Goal: Information Seeking & Learning: Learn about a topic

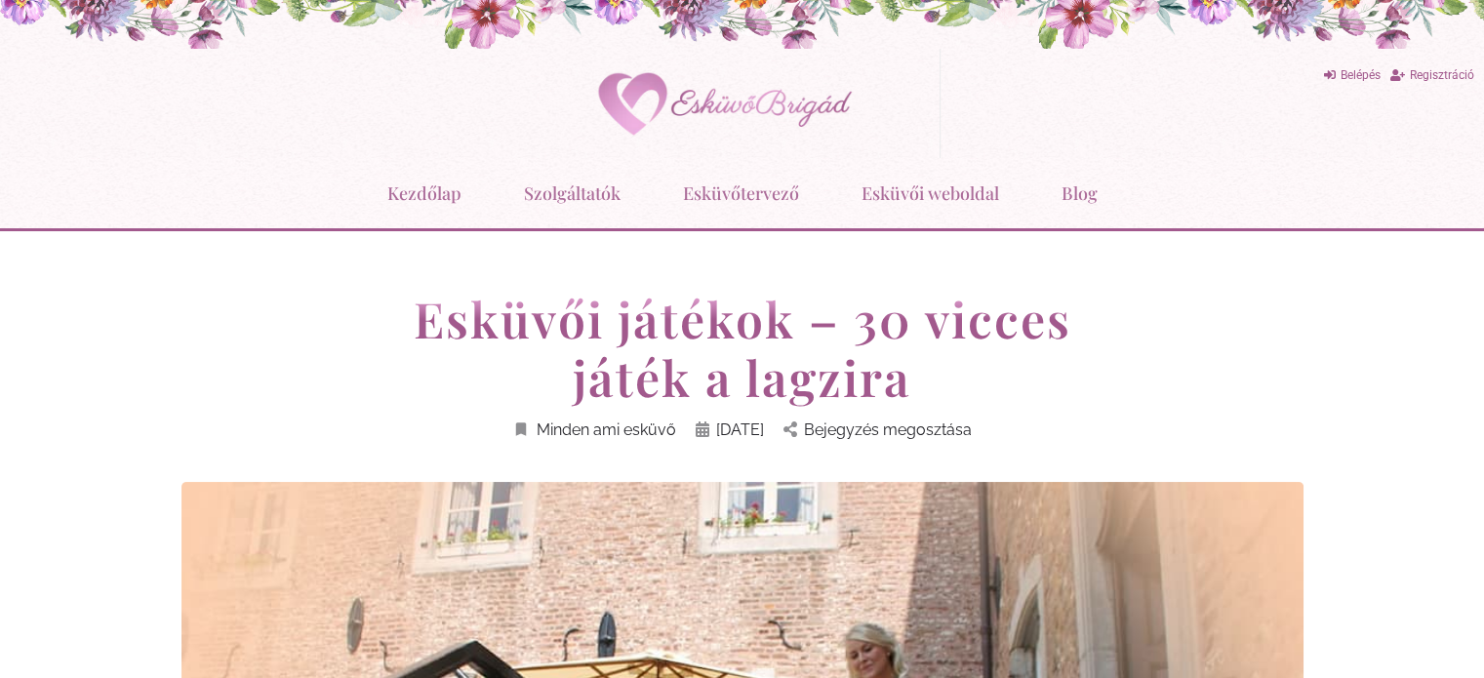
click at [945, 315] on h1 "Esküvői játékok – 30 vicces játék a lagzira" at bounding box center [742, 348] width 741 height 117
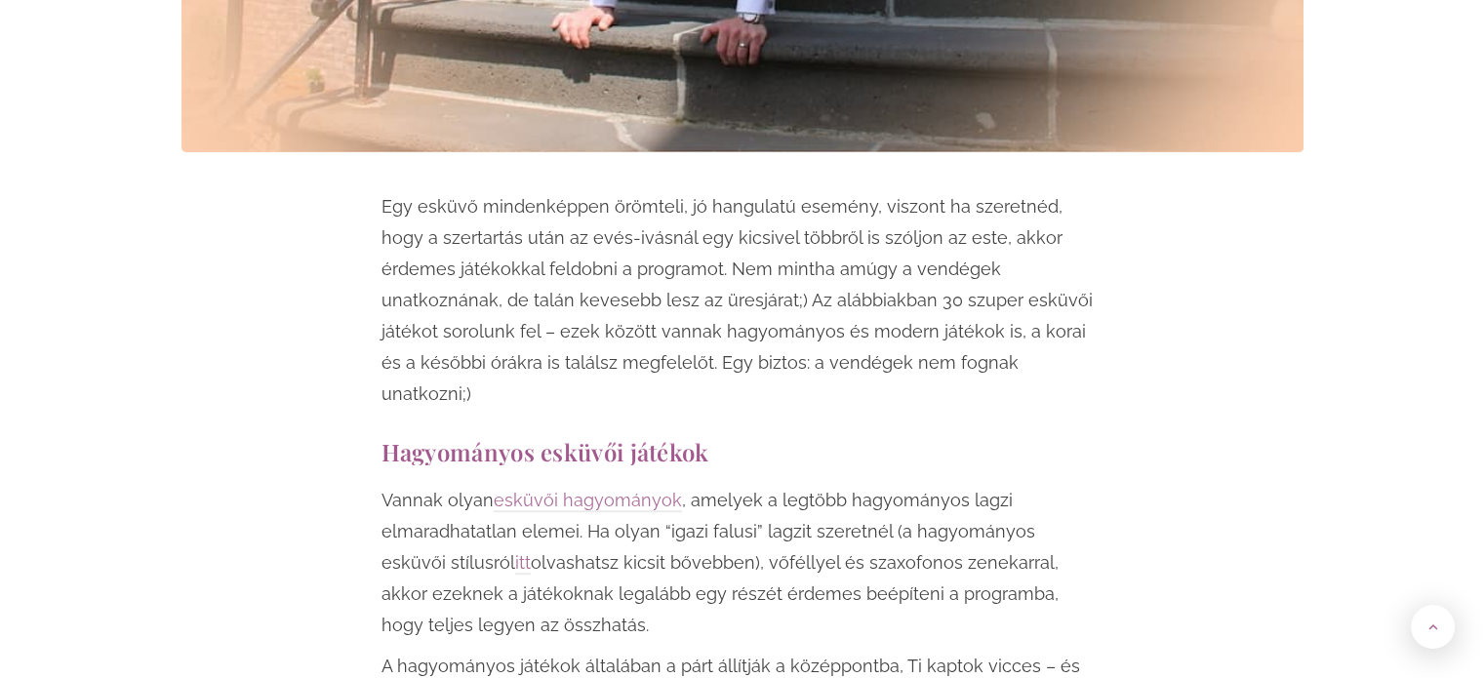
scroll to position [1073, 0]
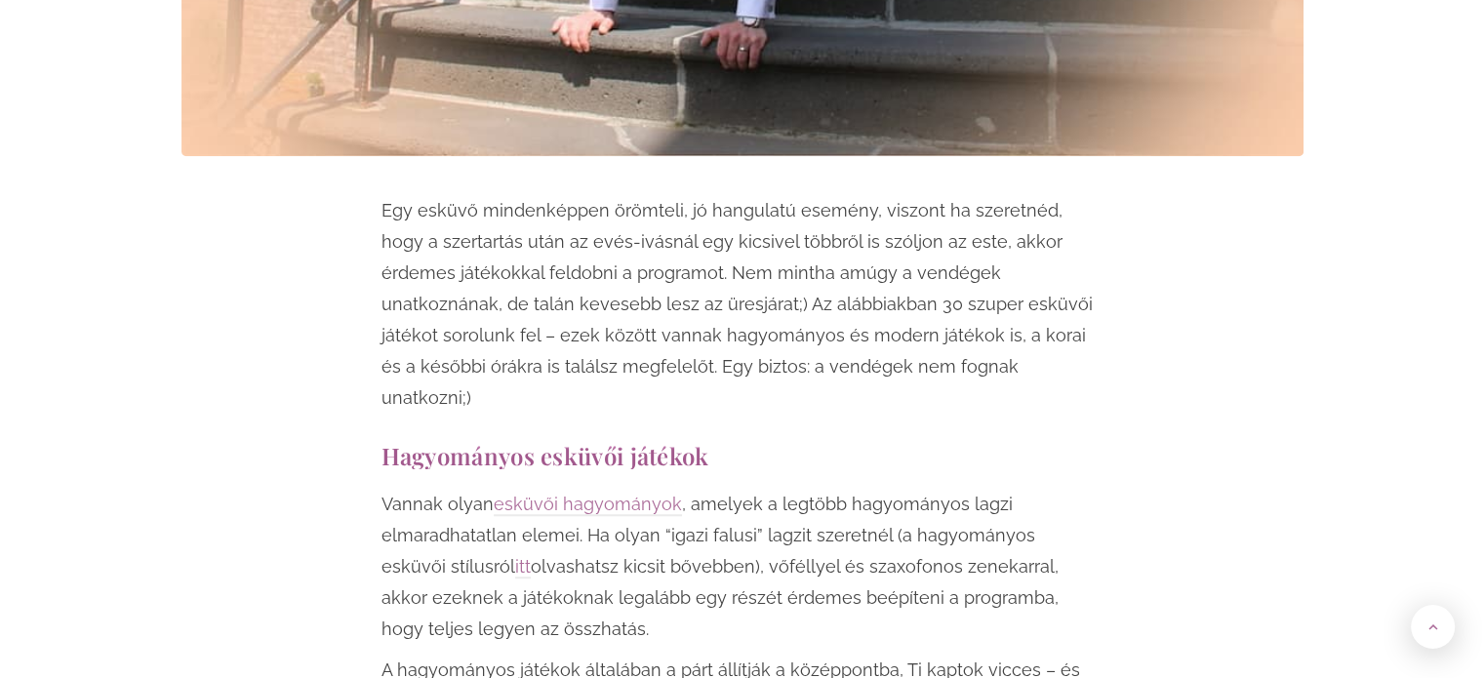
click at [945, 315] on p "Egy esküvő mindenképpen örömteli, jó hangulatú esemény, viszont ha szeretnéd, h…" at bounding box center [742, 304] width 722 height 219
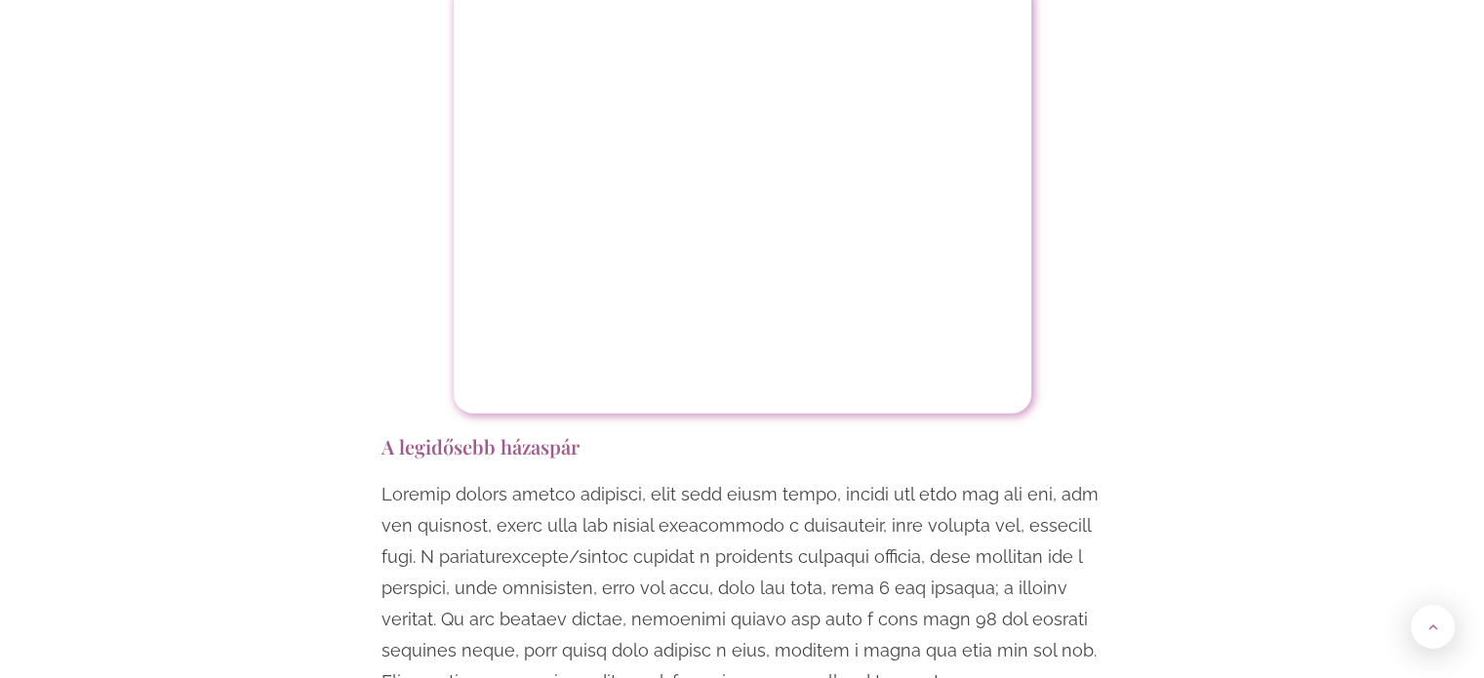
scroll to position [5561, 0]
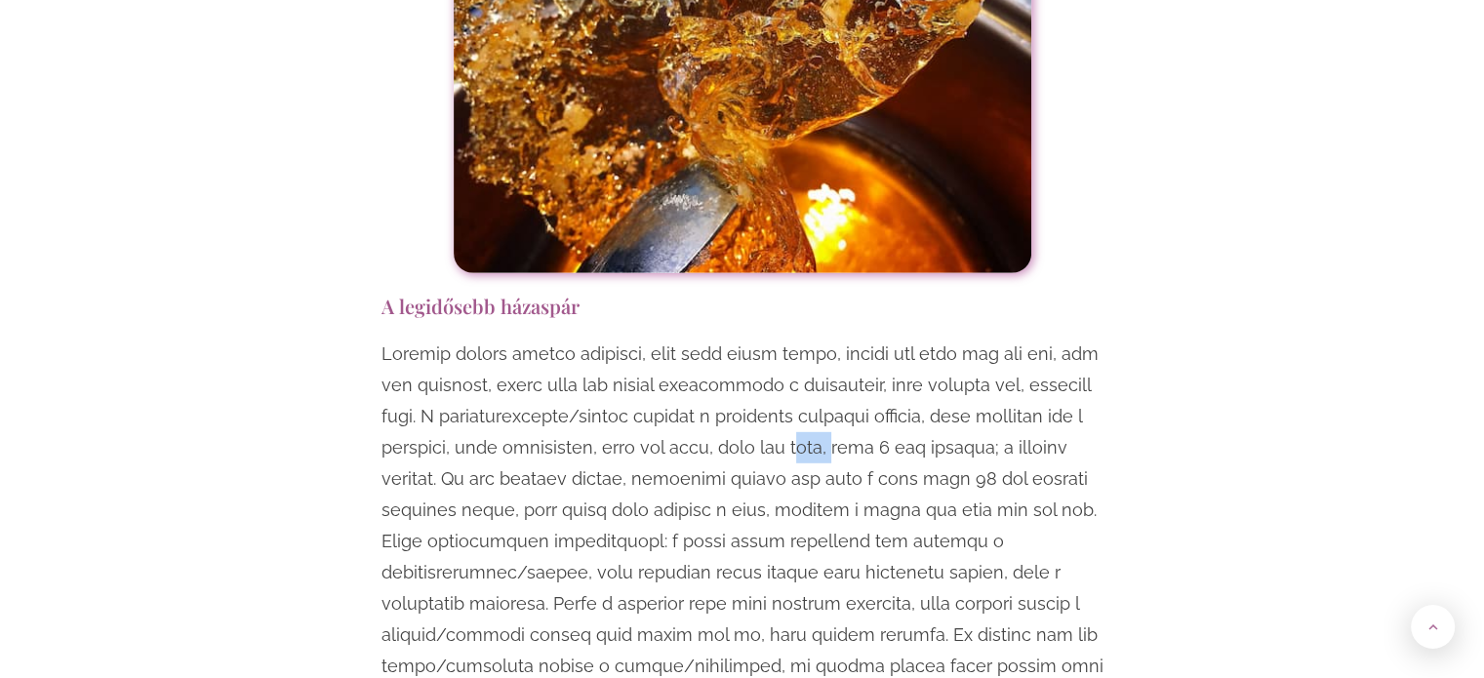
drag, startPoint x: 810, startPoint y: 349, endPoint x: 853, endPoint y: 355, distance: 43.3
click at [853, 355] on p at bounding box center [742, 542] width 722 height 406
click at [703, 384] on p at bounding box center [742, 542] width 722 height 406
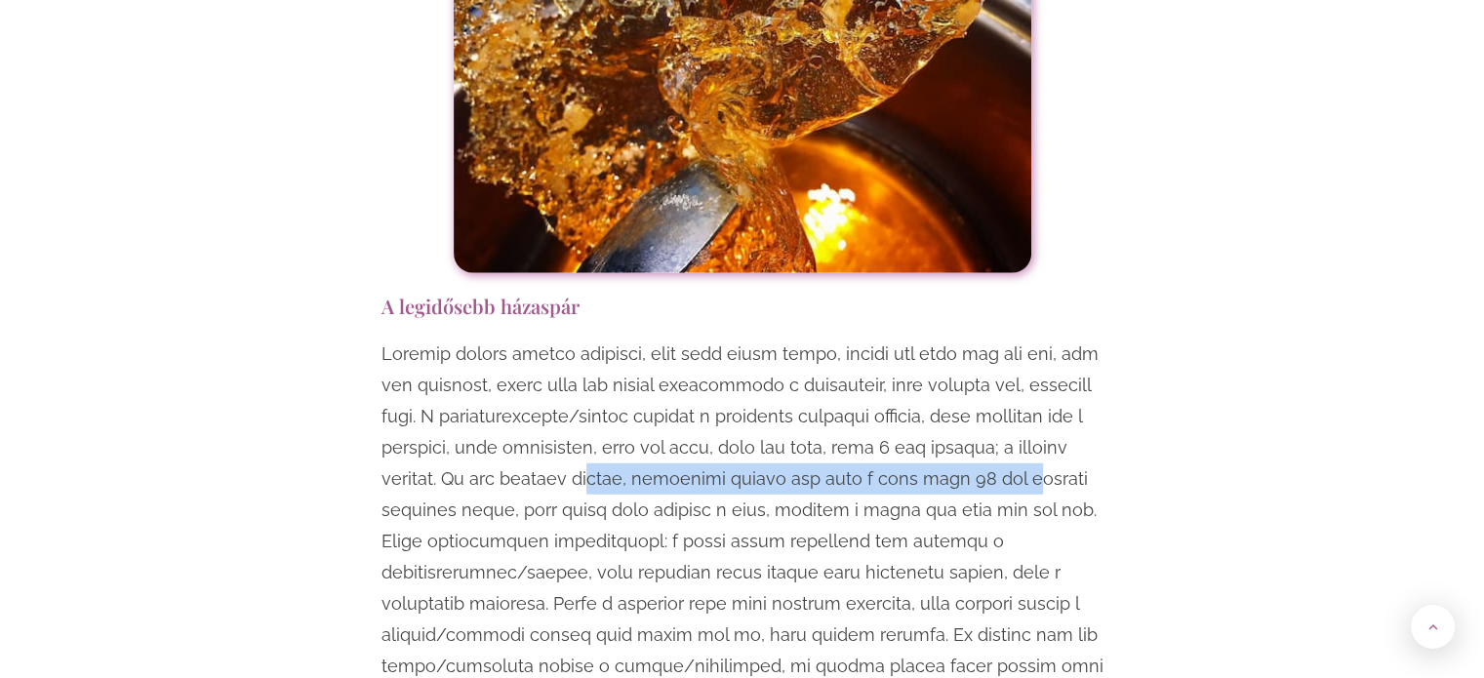
drag, startPoint x: 599, startPoint y: 381, endPoint x: 1031, endPoint y: 390, distance: 432.3
click at [1031, 390] on p at bounding box center [742, 542] width 722 height 406
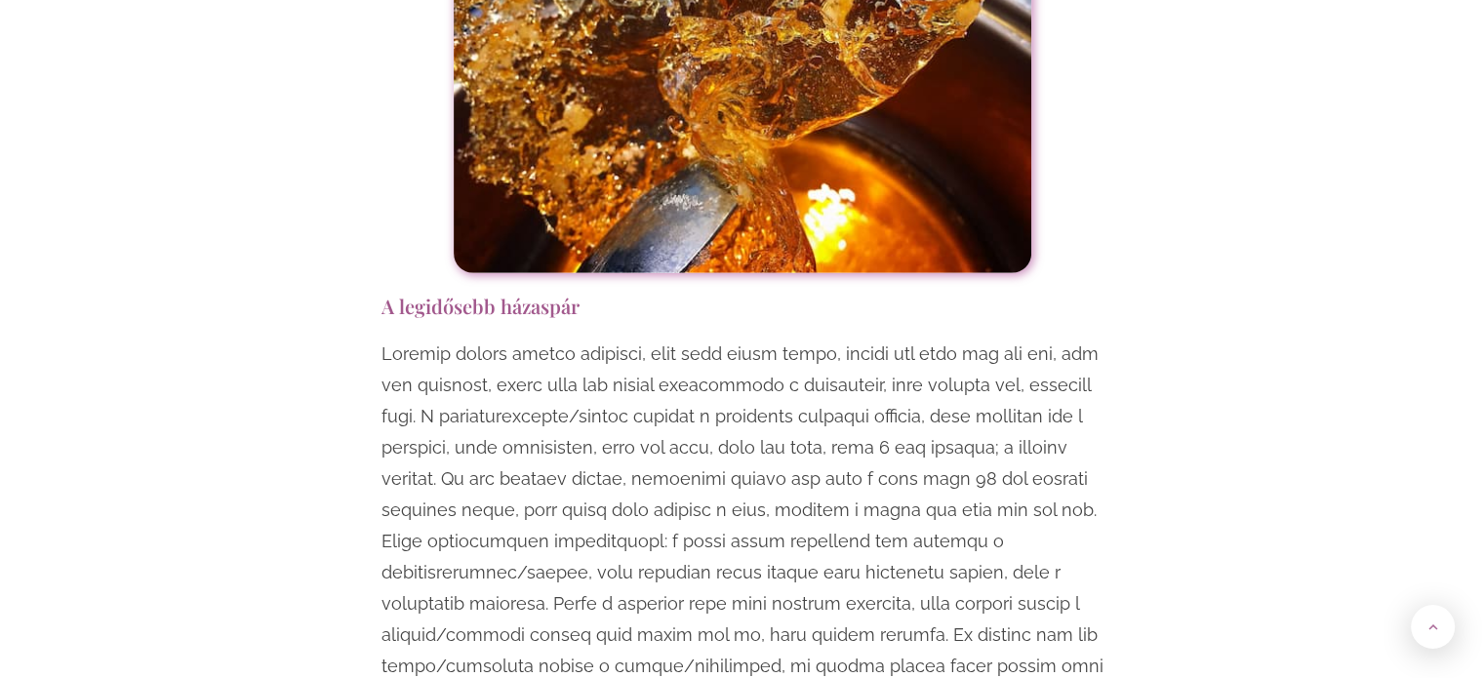
click at [709, 406] on p at bounding box center [742, 542] width 722 height 406
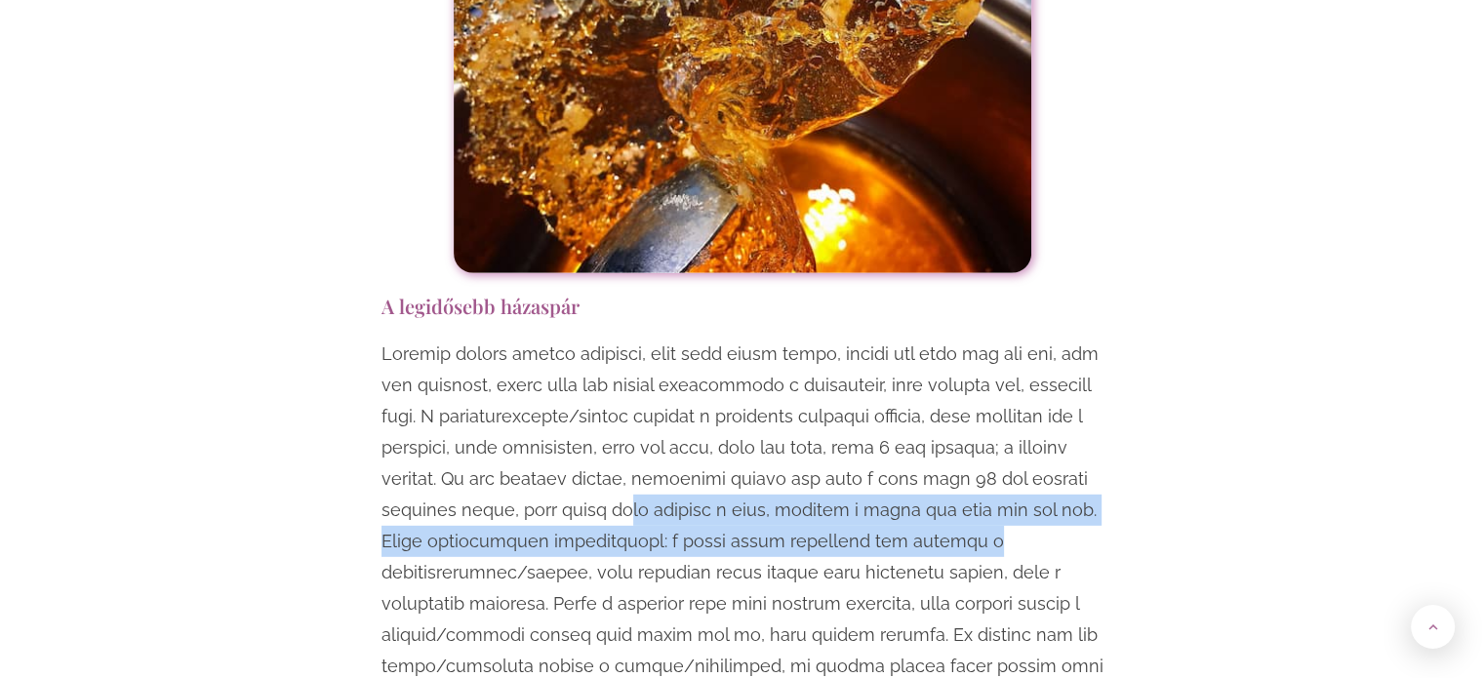
drag, startPoint x: 633, startPoint y: 408, endPoint x: 1018, endPoint y: 438, distance: 385.6
click at [1018, 438] on p at bounding box center [742, 542] width 722 height 406
click at [605, 456] on p at bounding box center [742, 542] width 722 height 406
click at [519, 455] on p at bounding box center [742, 542] width 722 height 406
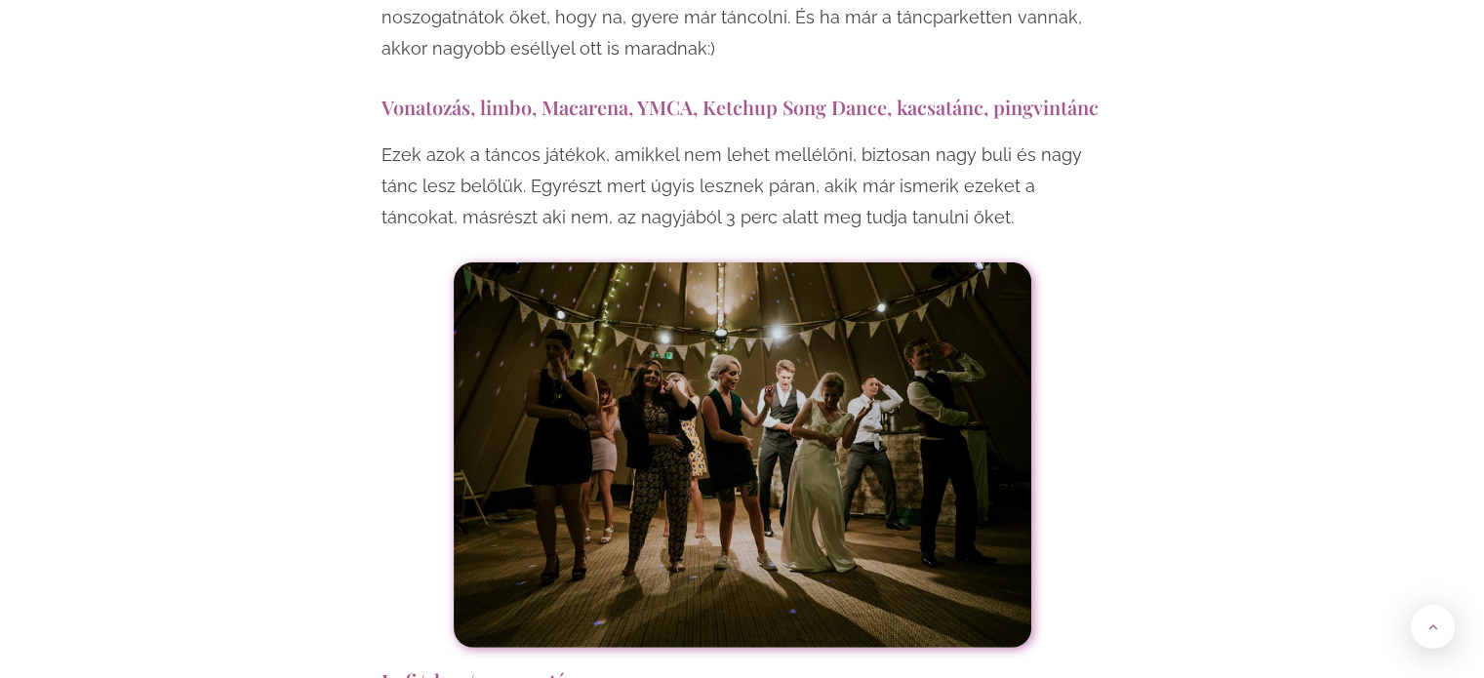
scroll to position [12586, 0]
